Goal: Task Accomplishment & Management: Manage account settings

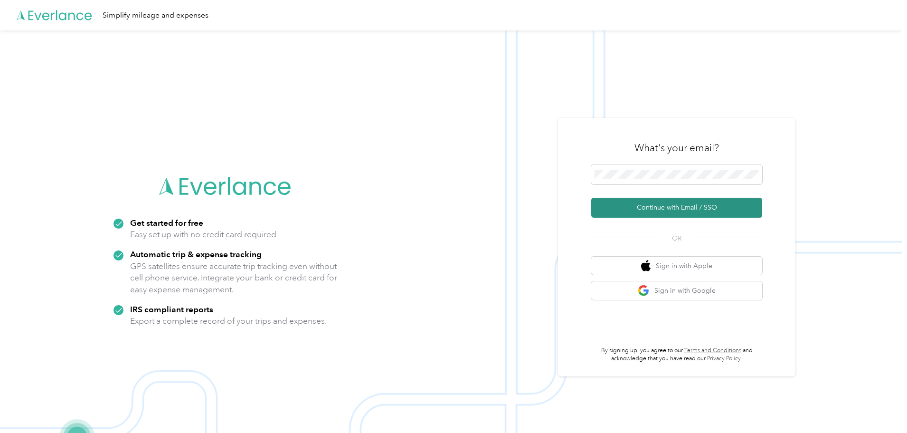
click at [611, 205] on button "Continue with Email / SSO" at bounding box center [676, 208] width 171 height 20
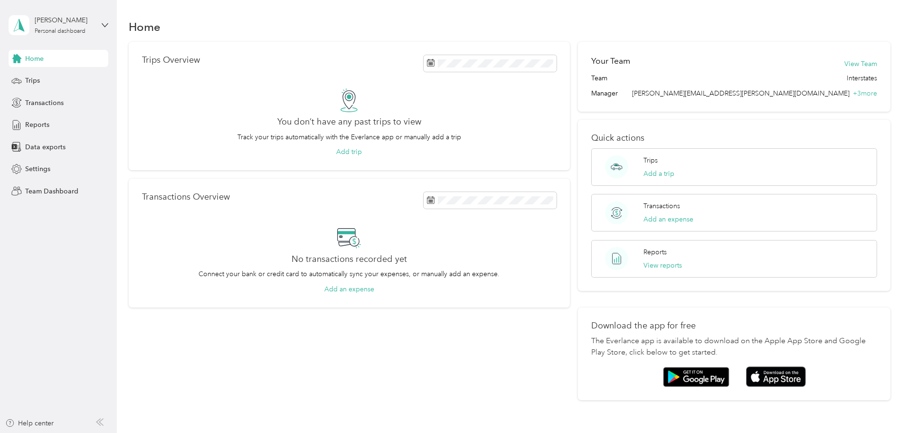
click at [129, 104] on div "Trips Overview You don’t have any past trips to view Track your trips automatic…" at bounding box center [510, 221] width 762 height 358
drag, startPoint x: 164, startPoint y: 92, endPoint x: 177, endPoint y: 68, distance: 27.2
click at [171, 82] on div "Trips Overview You don’t have any past trips to view Track your trips automatic…" at bounding box center [510, 221] width 762 height 358
click at [66, 24] on div "[PERSON_NAME]" at bounding box center [64, 20] width 59 height 10
click at [62, 76] on div "Team dashboard" at bounding box center [42, 78] width 51 height 10
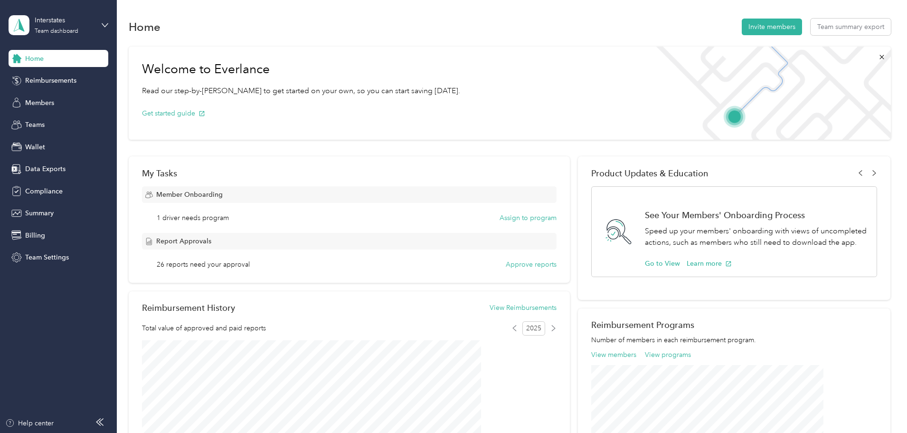
click at [170, 142] on div "Welcome to Everlance Read our step-by-[PERSON_NAME] to get started on your own,…" at bounding box center [510, 370] width 762 height 656
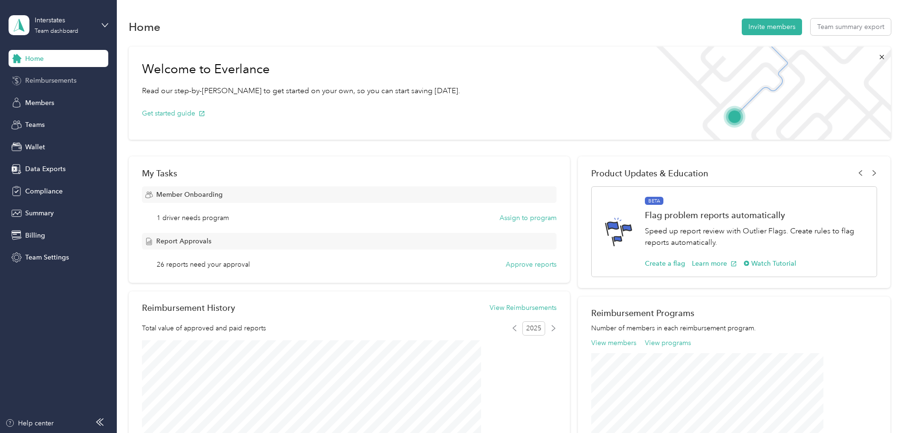
click at [40, 74] on div "Reimbursements" at bounding box center [59, 80] width 100 height 17
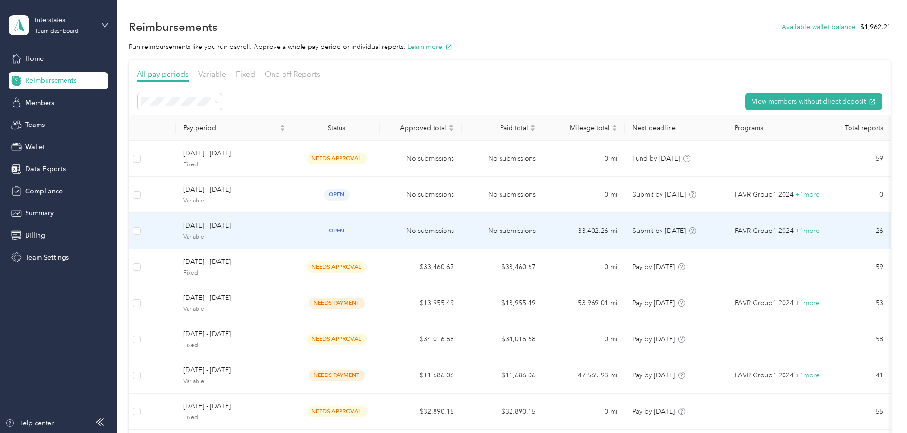
click at [264, 238] on span "Variable" at bounding box center [234, 237] width 102 height 9
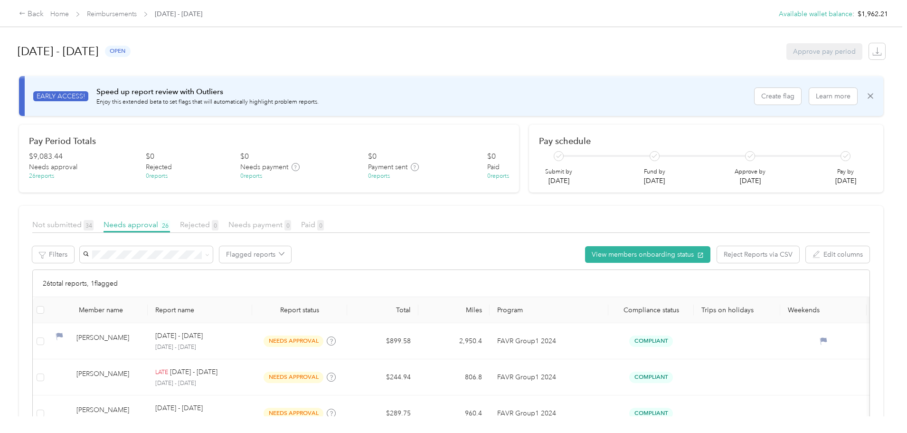
click at [38, 174] on div "Back Home Reimbursements August 1 - 31, 2025 Available wallet balance : $1,962.…" at bounding box center [451, 216] width 902 height 433
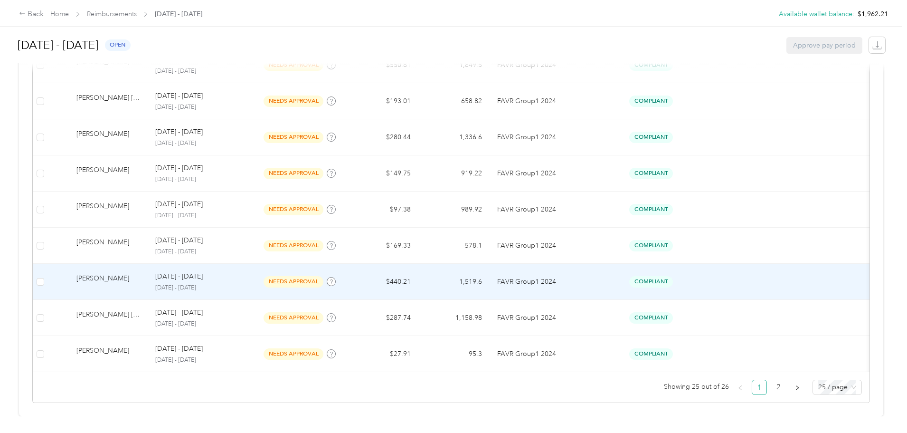
scroll to position [868, 0]
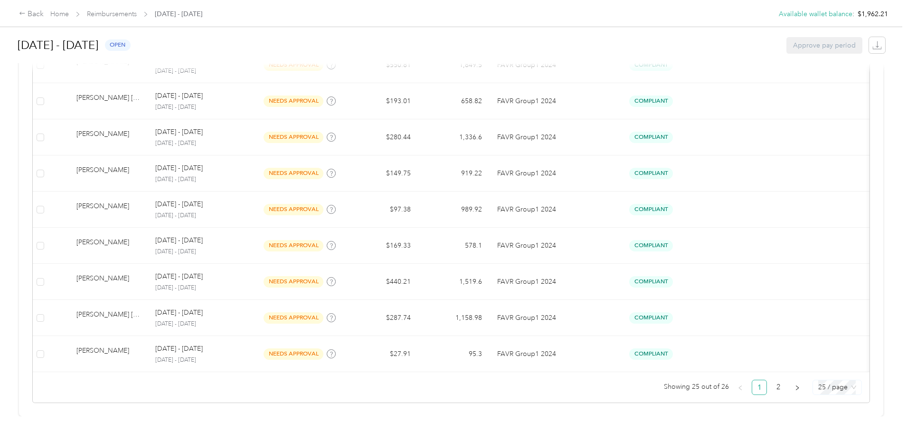
click at [818, 380] on span "25 / page" at bounding box center [837, 387] width 38 height 14
click at [820, 363] on div "100 / page" at bounding box center [837, 368] width 34 height 10
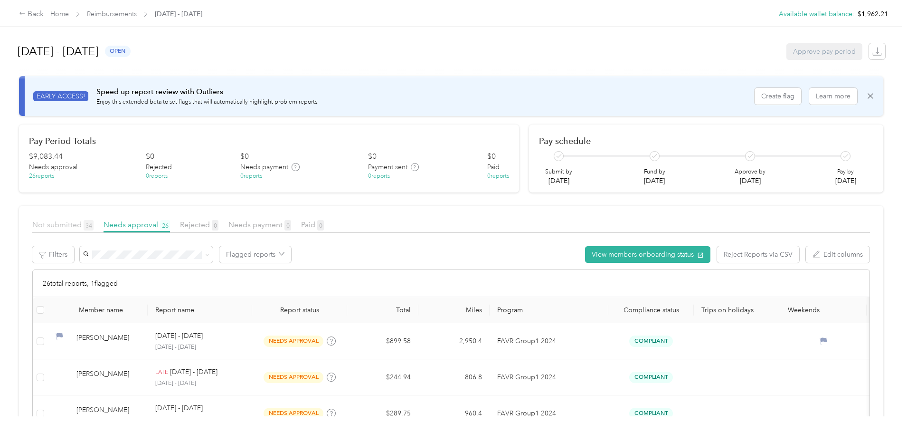
click at [94, 228] on span "Not submitted 34" at bounding box center [62, 224] width 61 height 9
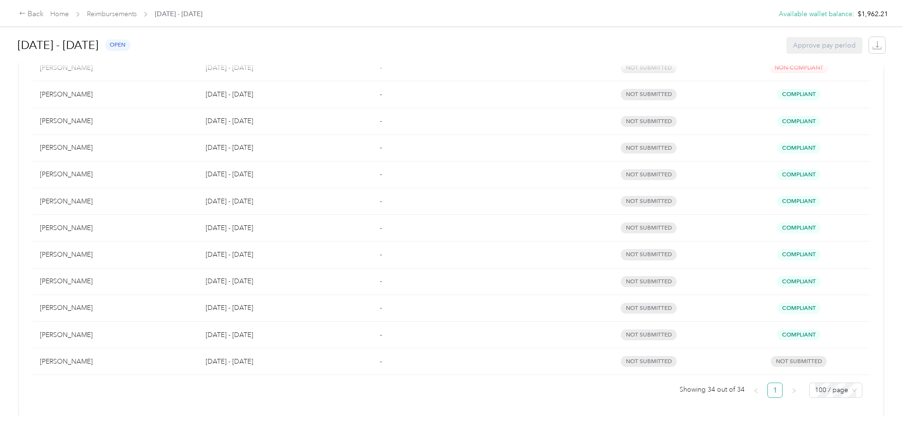
scroll to position [835, 0]
click at [47, 337] on div "Back Home Reimbursements August 1 - 31, 2025 Available wallet balance : $1,962.…" at bounding box center [451, 216] width 902 height 433
click at [50, 137] on div "Back Home Reimbursements August 1 - 31, 2025 Available wallet balance : $1,962.…" at bounding box center [451, 216] width 902 height 433
